Goal: Use online tool/utility: Utilize a website feature to perform a specific function

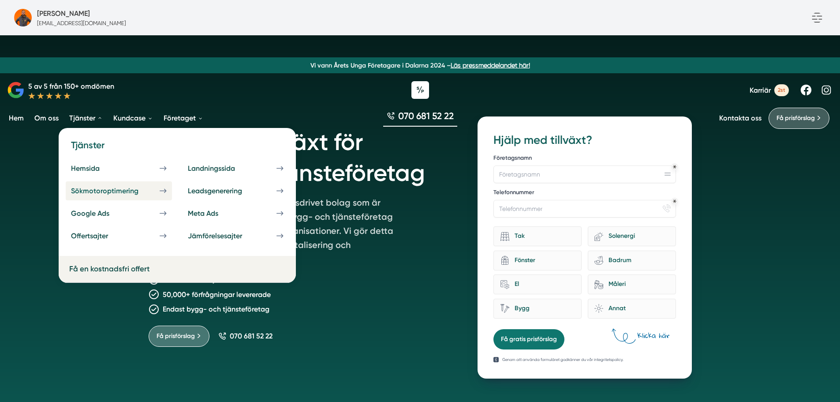
click at [135, 189] on div "Sökmotoroptimering" at bounding box center [115, 191] width 89 height 8
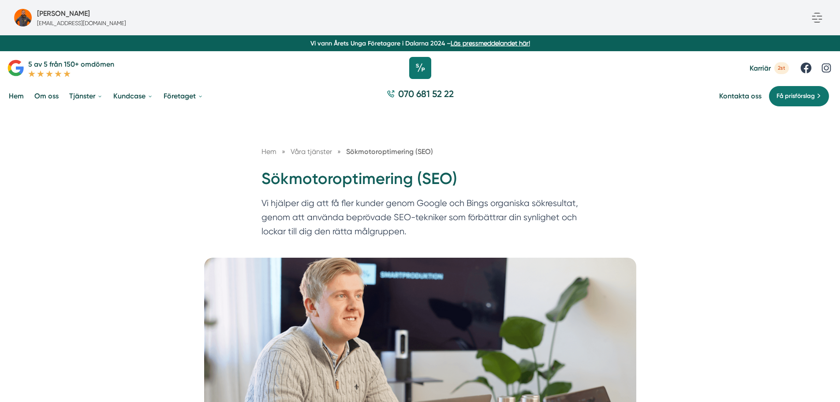
click at [426, 67] on icon at bounding box center [420, 68] width 22 height 22
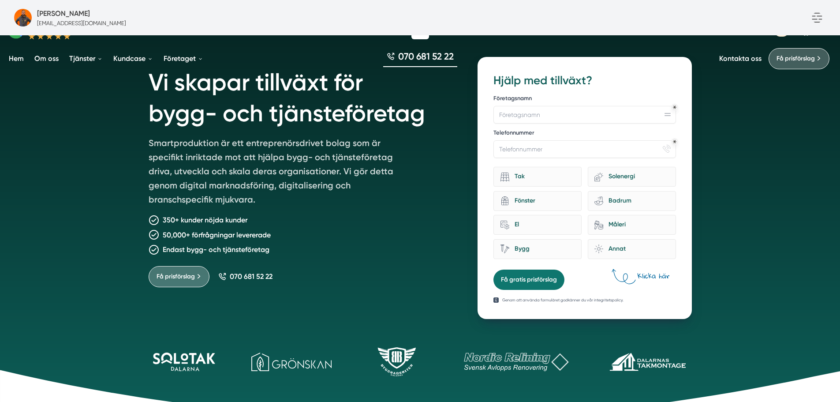
scroll to position [44, 0]
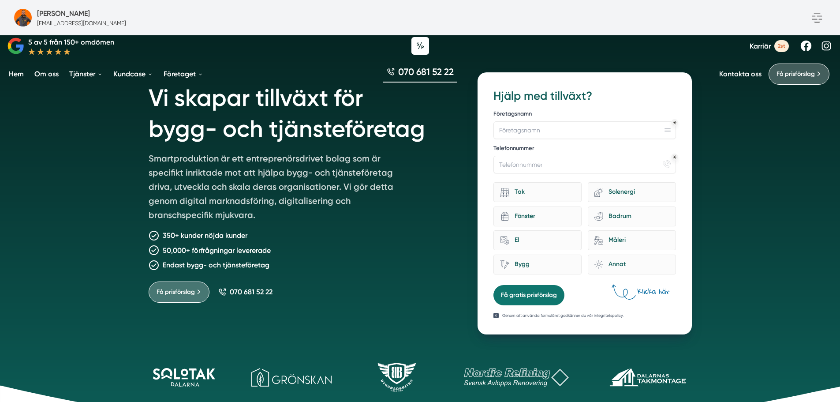
click at [190, 376] on icon at bounding box center [184, 377] width 71 height 19
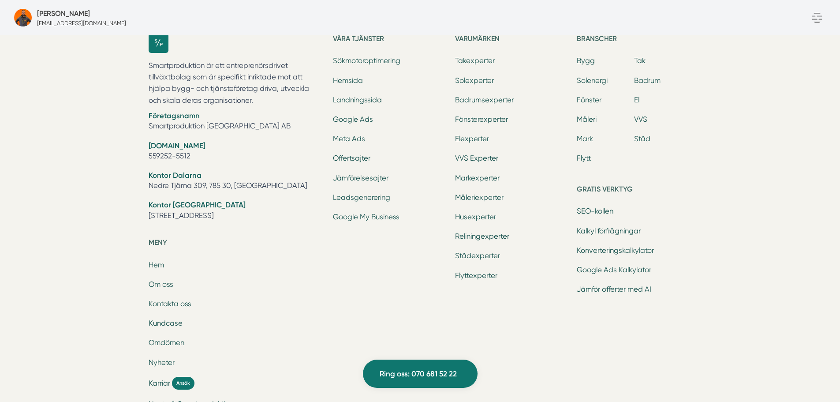
scroll to position [2867, 0]
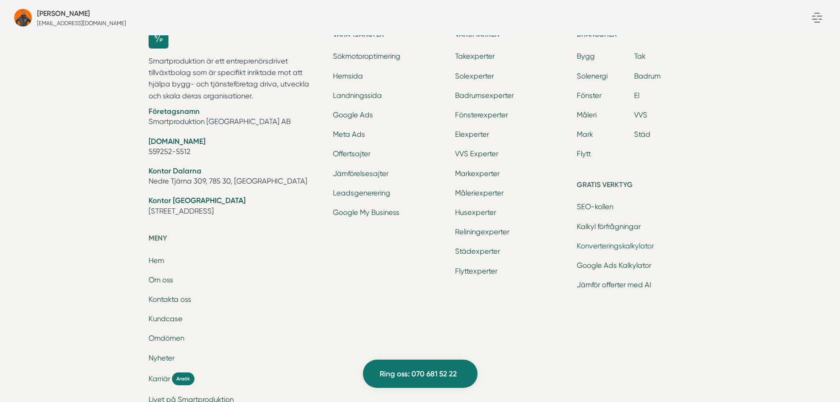
click at [609, 245] on link "Konverteringskalkylator" at bounding box center [615, 246] width 77 height 8
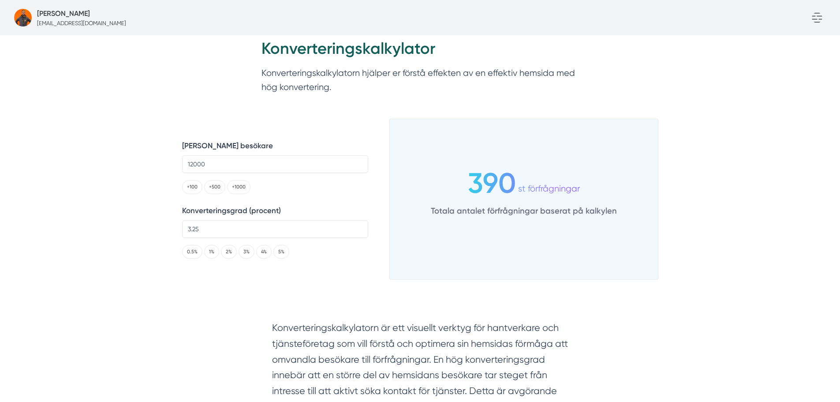
scroll to position [132, 0]
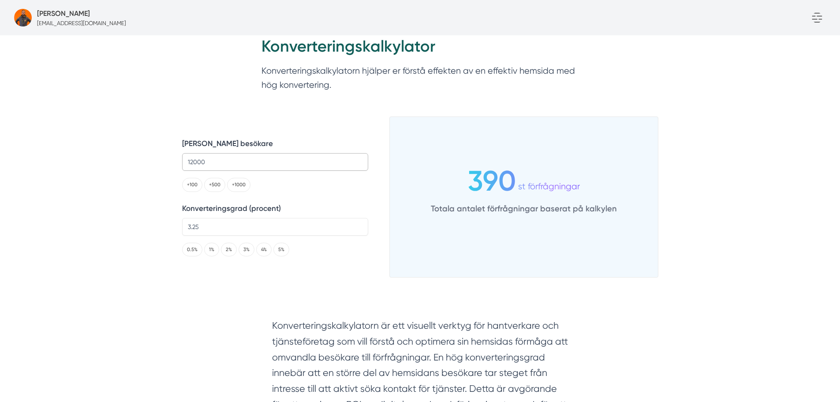
click at [218, 161] on input "12000" at bounding box center [275, 162] width 186 height 18
type input "1000"
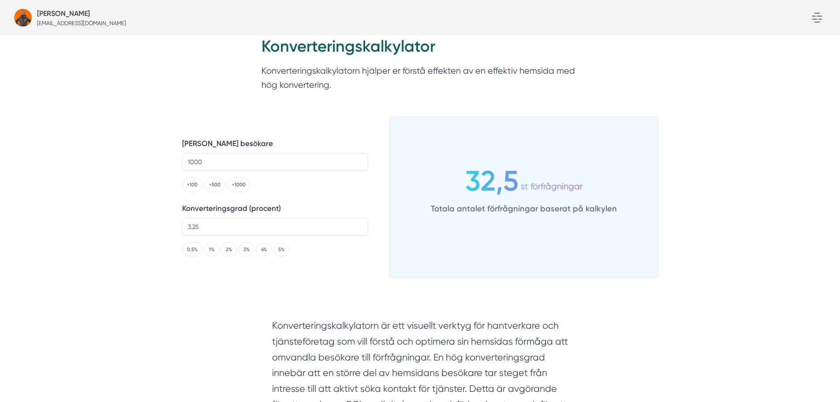
click at [194, 250] on button "0.5%" at bounding box center [192, 250] width 20 height 14
click at [284, 250] on button "5%" at bounding box center [281, 250] width 16 height 14
click at [191, 250] on button "0.5%" at bounding box center [192, 250] width 20 height 14
type input "0.5"
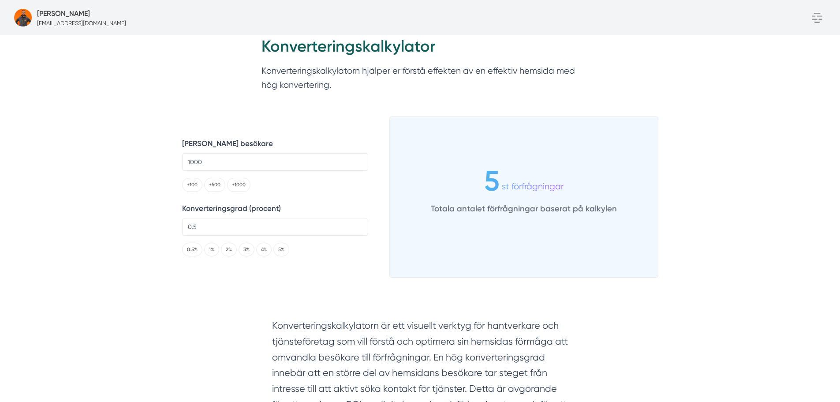
click at [221, 165] on input "1000" at bounding box center [275, 162] width 186 height 18
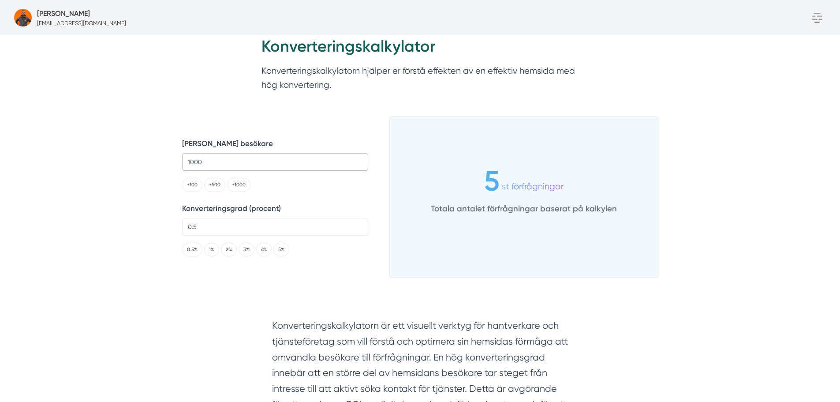
click at [221, 165] on input "1000" at bounding box center [275, 162] width 186 height 18
type input "100"
click at [243, 251] on button "3%" at bounding box center [247, 250] width 16 height 14
click at [208, 251] on button "1%" at bounding box center [211, 250] width 15 height 14
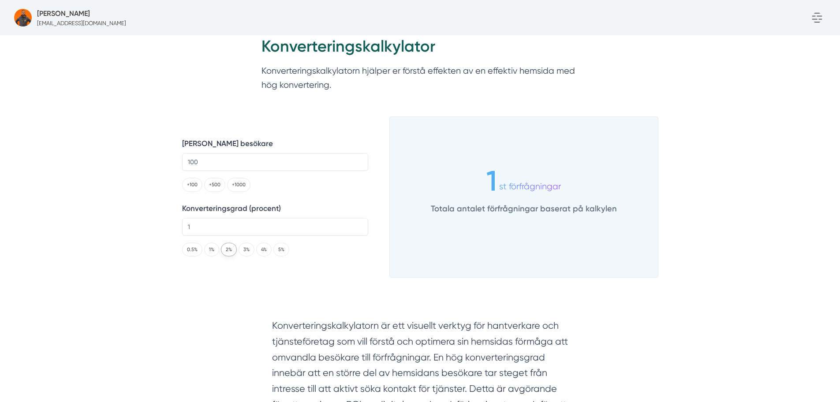
click at [225, 250] on button "2%" at bounding box center [229, 250] width 16 height 14
click at [279, 250] on button "5%" at bounding box center [281, 250] width 16 height 14
type input "5"
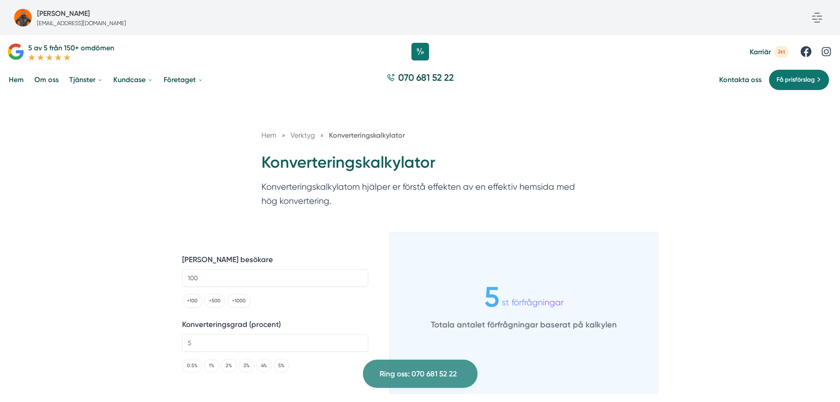
scroll to position [0, 0]
